Goal: Task Accomplishment & Management: Manage account settings

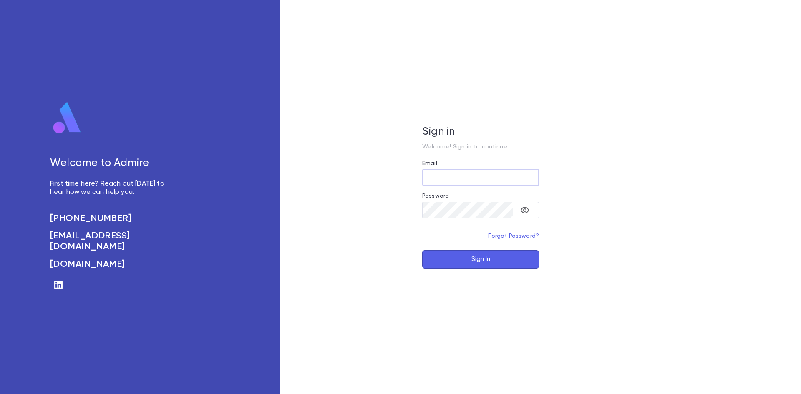
type input "**********"
click at [450, 253] on button "Sign In" at bounding box center [480, 259] width 117 height 18
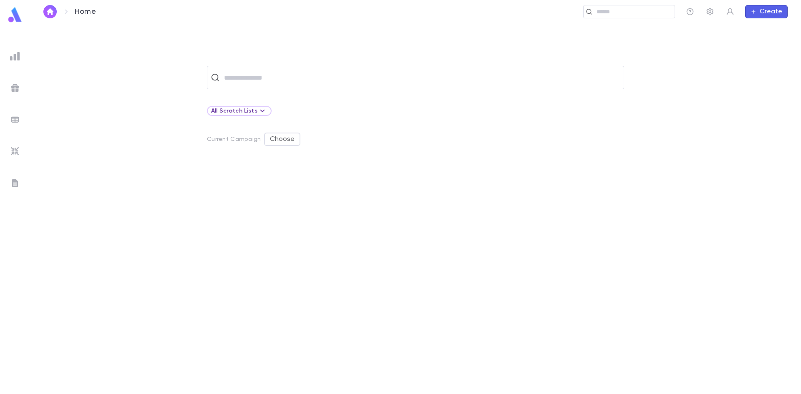
click at [23, 144] on ul at bounding box center [15, 220] width 30 height 349
click at [17, 151] on img at bounding box center [15, 152] width 10 height 10
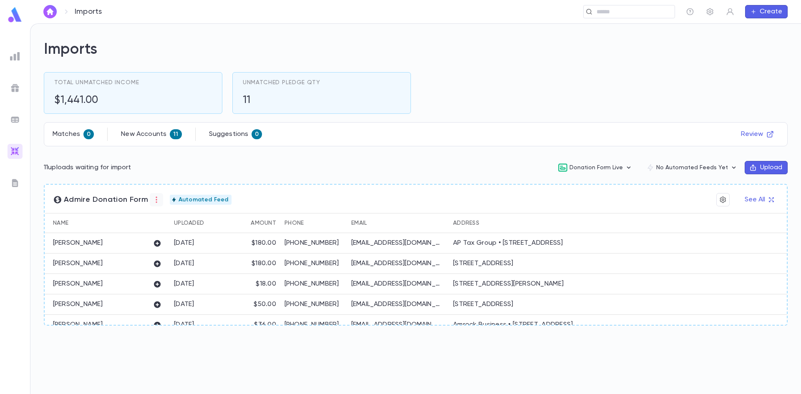
click at [157, 197] on icon "button" at bounding box center [156, 200] width 8 height 8
click at [152, 205] on div at bounding box center [400, 197] width 801 height 394
click at [152, 197] on icon "button" at bounding box center [156, 200] width 8 height 8
click at [258, 206] on div at bounding box center [400, 197] width 801 height 394
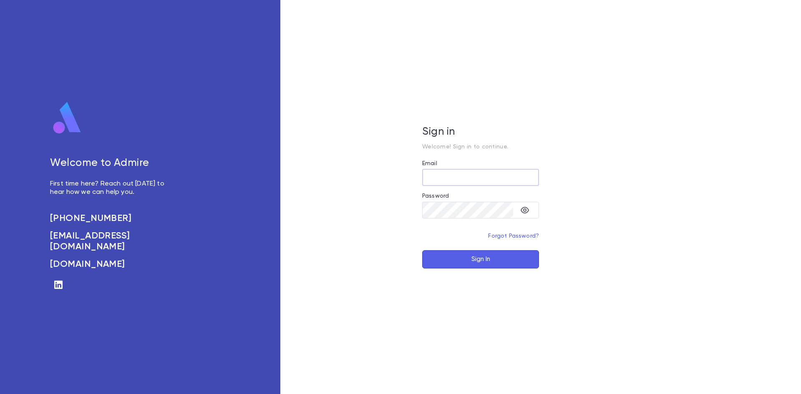
type input "**********"
click at [526, 216] on button "toggle password visibility" at bounding box center [525, 210] width 17 height 17
click at [478, 253] on button "Sign In" at bounding box center [480, 259] width 117 height 18
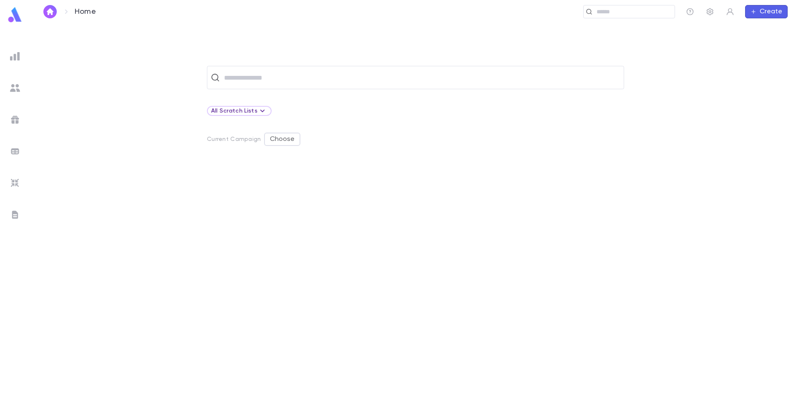
click at [12, 85] on img at bounding box center [15, 88] width 10 height 10
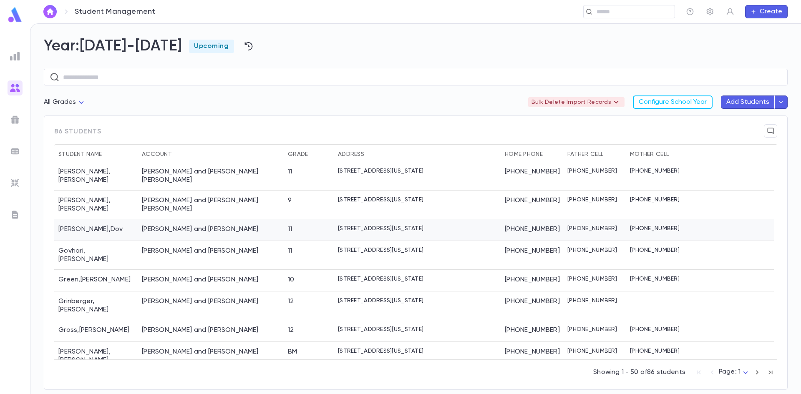
scroll to position [626, 0]
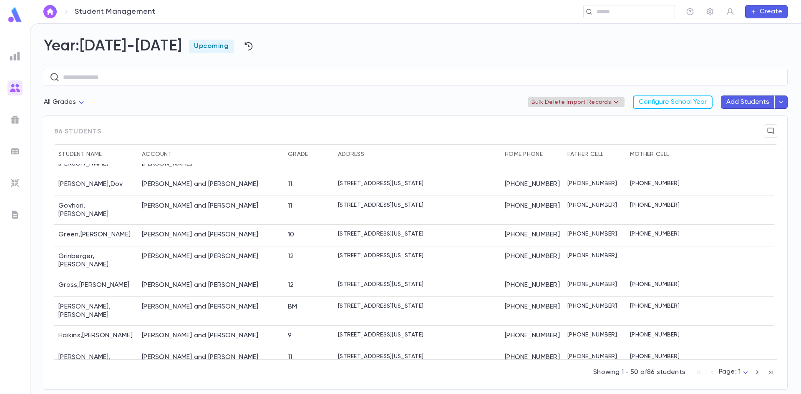
click at [618, 101] on icon at bounding box center [617, 102] width 10 height 10
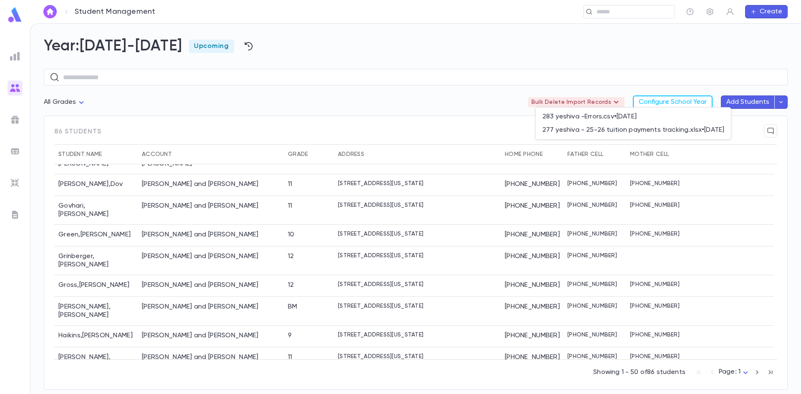
click at [361, 26] on div at bounding box center [400, 197] width 801 height 394
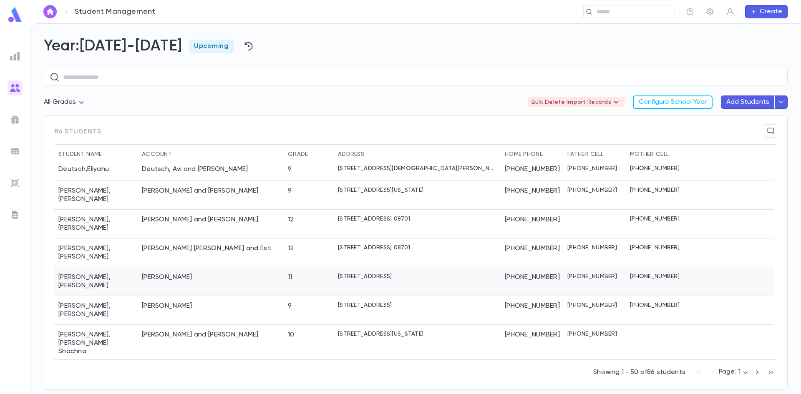
scroll to position [0, 0]
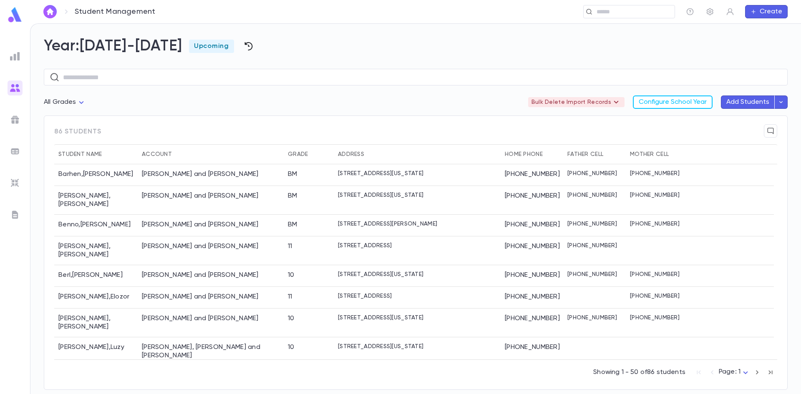
click at [244, 46] on icon "button" at bounding box center [249, 46] width 10 height 10
click at [244, 43] on div at bounding box center [400, 197] width 801 height 394
click at [190, 46] on span "Upcoming" at bounding box center [211, 46] width 45 height 8
click at [73, 105] on body "Student Management ​ Create Year: 2025-2026 Upcoming ​ All Grades Bulk Delete I…" at bounding box center [400, 208] width 801 height 371
click at [76, 131] on span "Grade 9" at bounding box center [67, 133] width 33 height 8
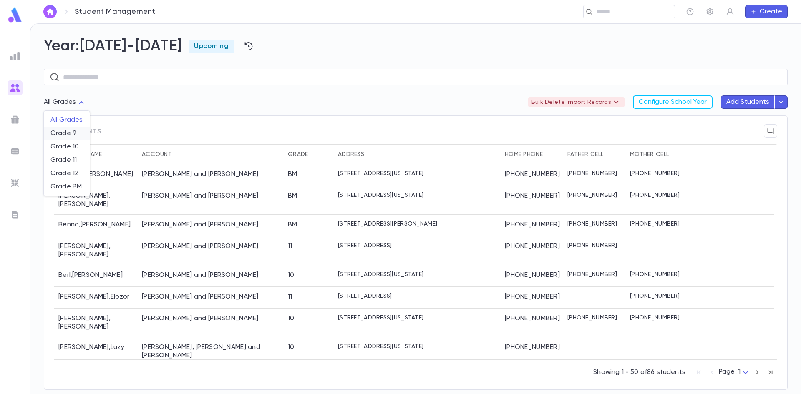
type input "***"
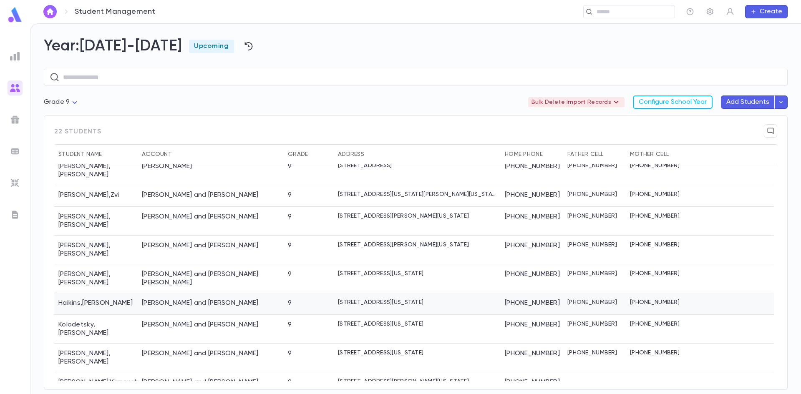
scroll to position [125, 0]
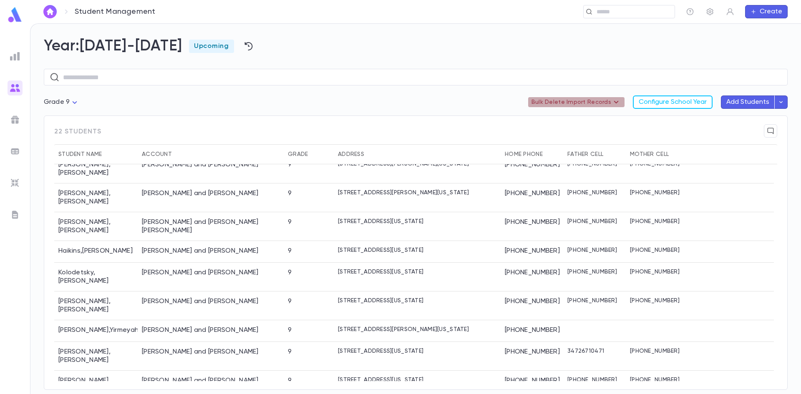
click at [616, 105] on icon at bounding box center [617, 102] width 10 height 10
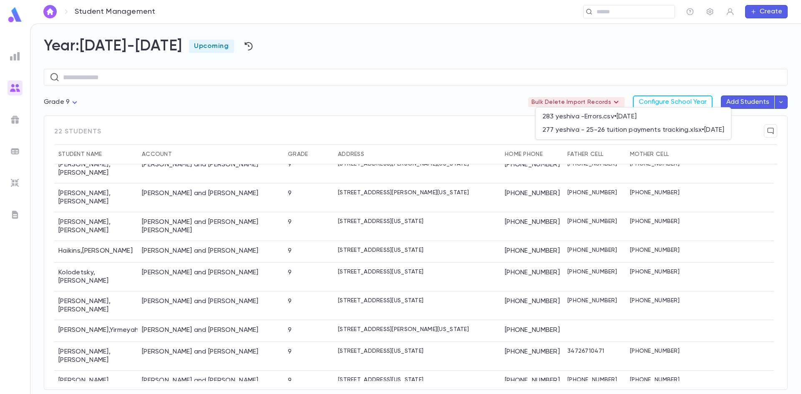
click at [536, 10] on div at bounding box center [400, 197] width 801 height 394
click at [654, 57] on div "​" at bounding box center [416, 76] width 744 height 40
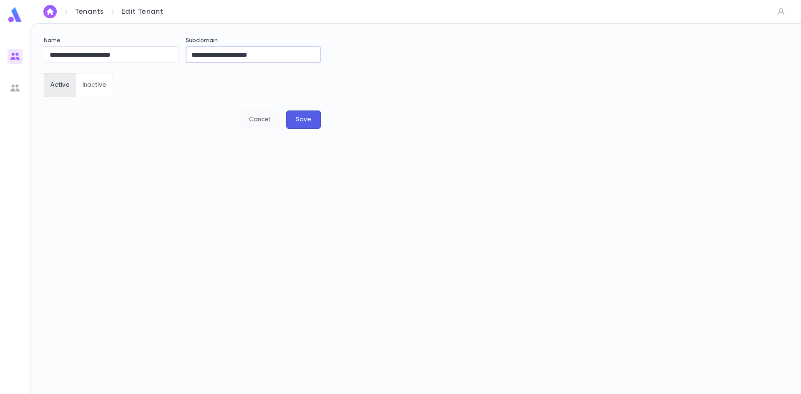
click at [248, 123] on button "Cancel" at bounding box center [260, 120] width 40 height 18
